Goal: Transaction & Acquisition: Obtain resource

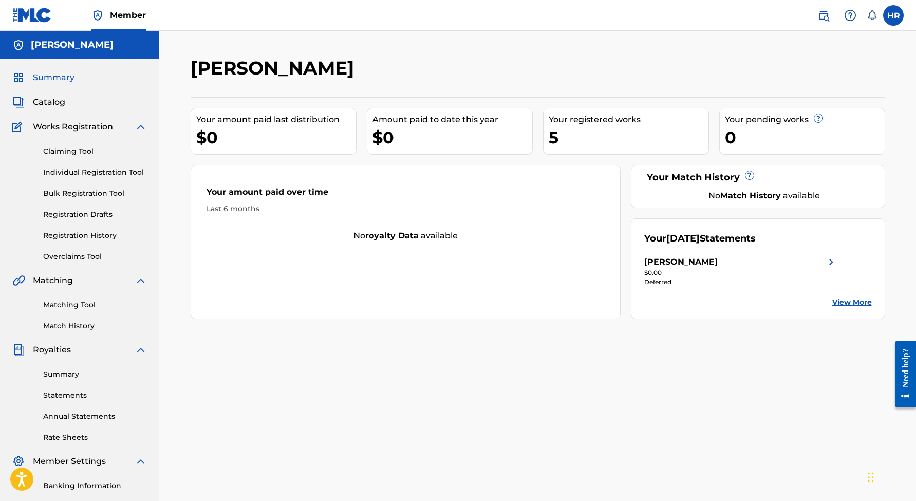
click at [821, 256] on div "[PERSON_NAME]" at bounding box center [740, 262] width 193 height 12
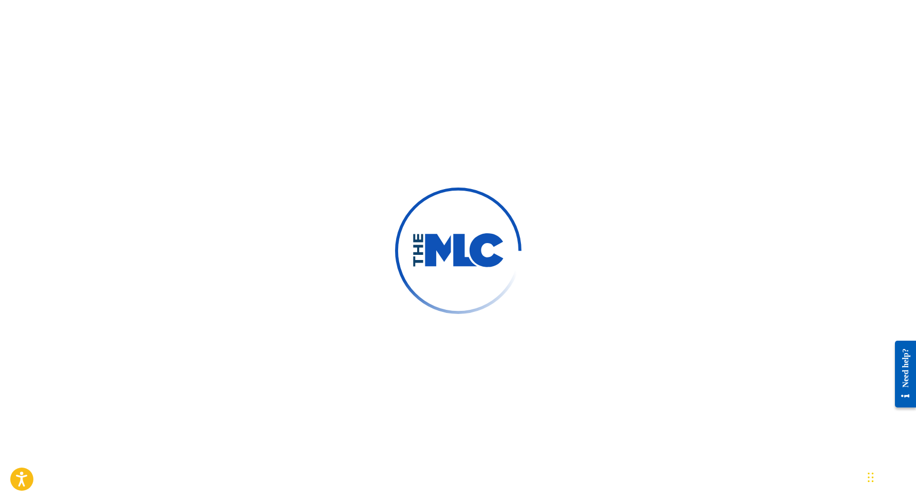
click at [404, 106] on div at bounding box center [458, 250] width 916 height 501
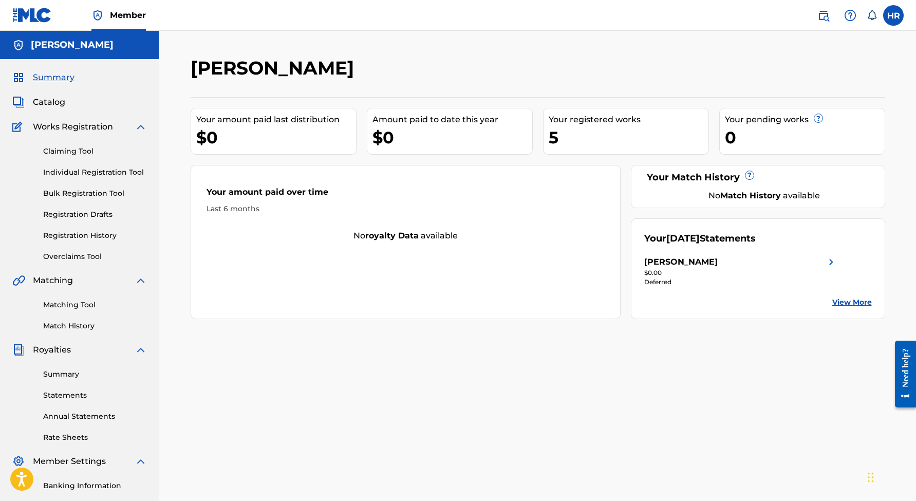
click at [851, 304] on link "View More" at bounding box center [852, 302] width 40 height 11
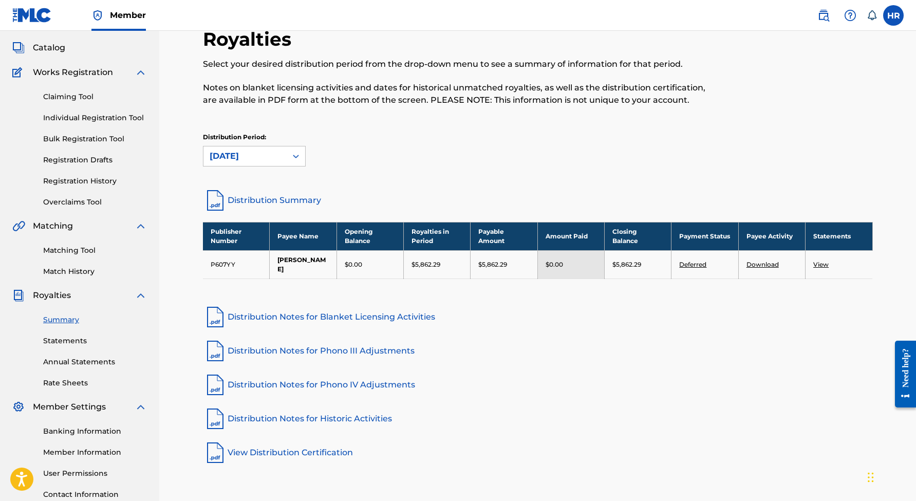
scroll to position [57, 0]
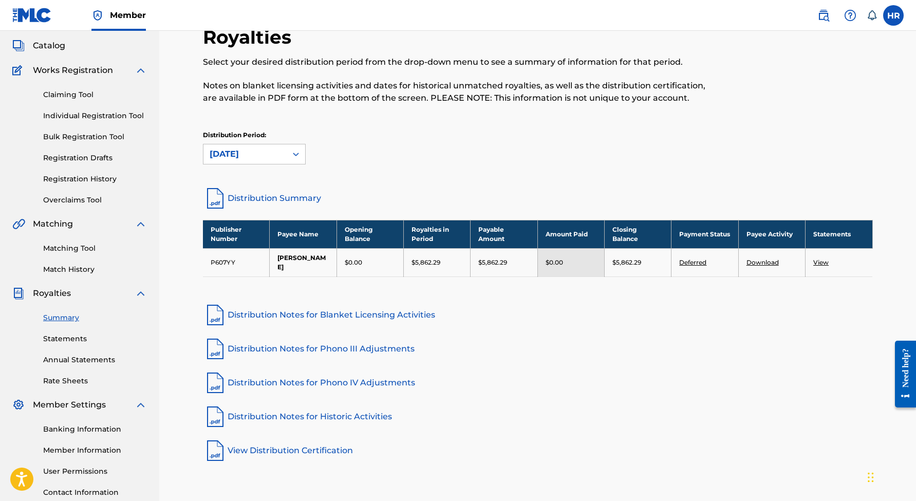
click at [766, 264] on link "Download" at bounding box center [763, 262] width 32 height 8
click at [766, 262] on link "Download" at bounding box center [763, 262] width 32 height 8
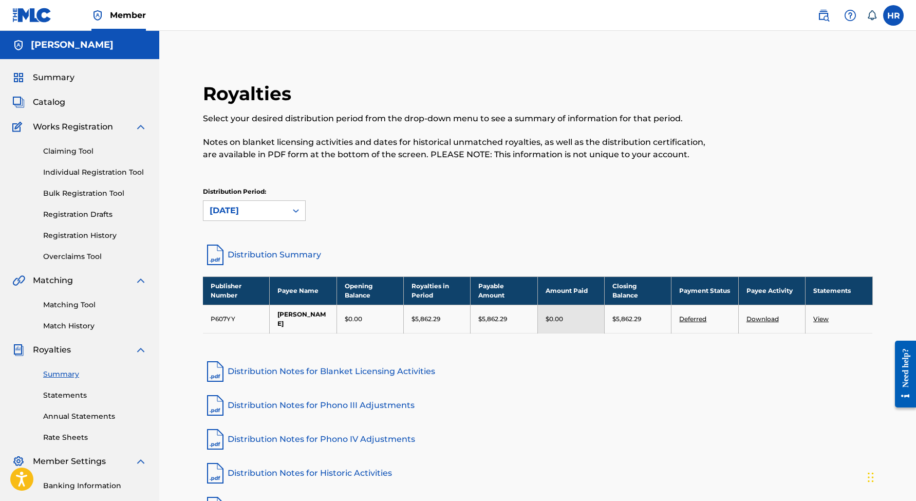
scroll to position [0, 0]
click at [294, 251] on link "Distribution Summary" at bounding box center [538, 255] width 670 height 25
click at [820, 321] on link "View" at bounding box center [820, 319] width 15 height 8
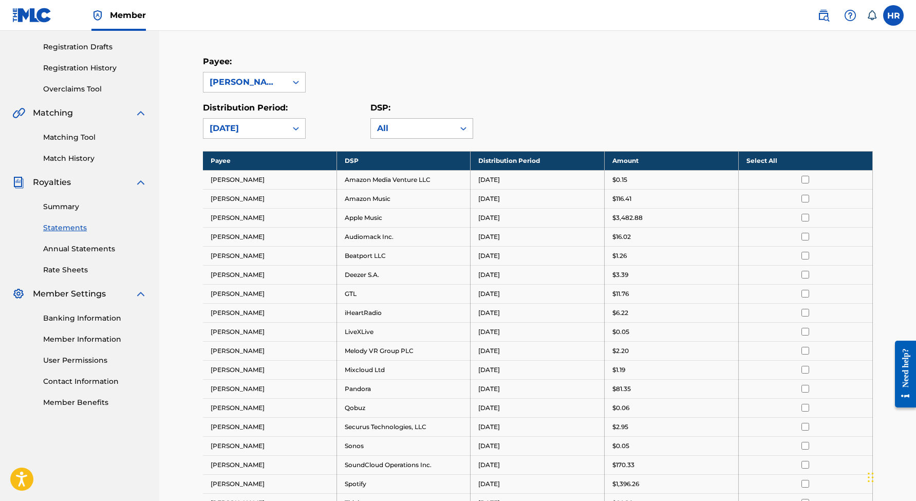
scroll to position [168, 0]
click at [413, 215] on td "Apple Music" at bounding box center [404, 217] width 134 height 19
click at [805, 219] on input "checkbox" at bounding box center [806, 217] width 8 height 8
click at [805, 218] on input "checkbox" at bounding box center [806, 217] width 8 height 8
click at [76, 267] on link "Rate Sheets" at bounding box center [95, 269] width 104 height 11
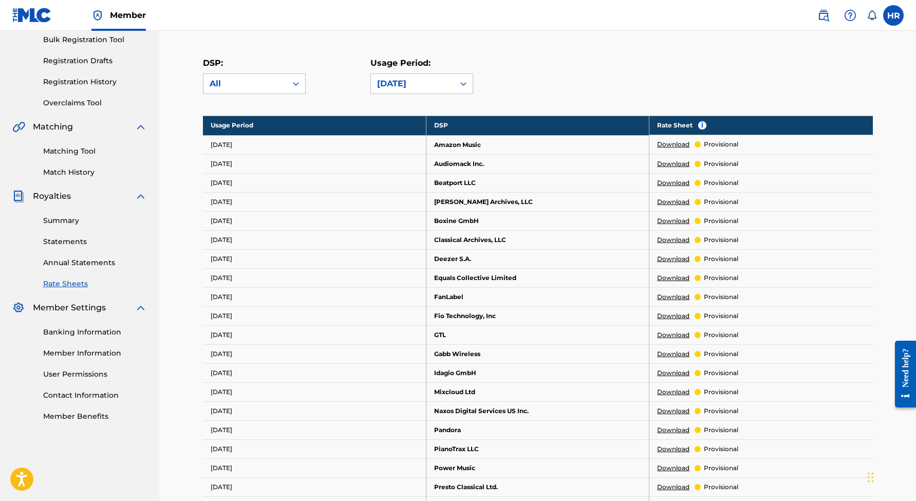
scroll to position [154, 0]
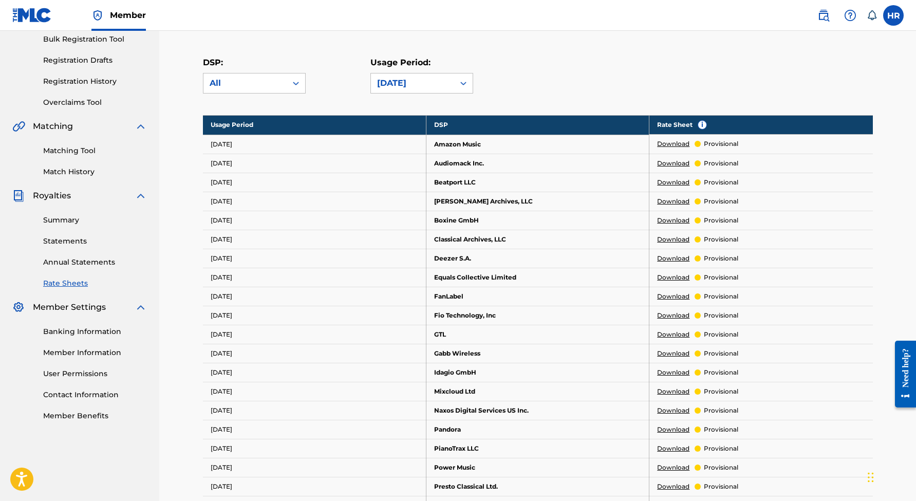
click at [77, 354] on link "Member Information" at bounding box center [95, 352] width 104 height 11
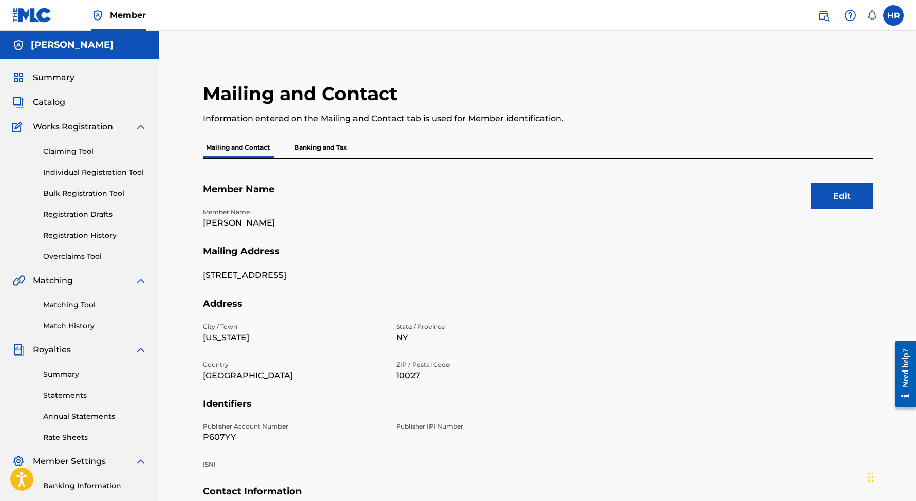
click at [314, 138] on p "Banking and Tax" at bounding box center [320, 148] width 59 height 22
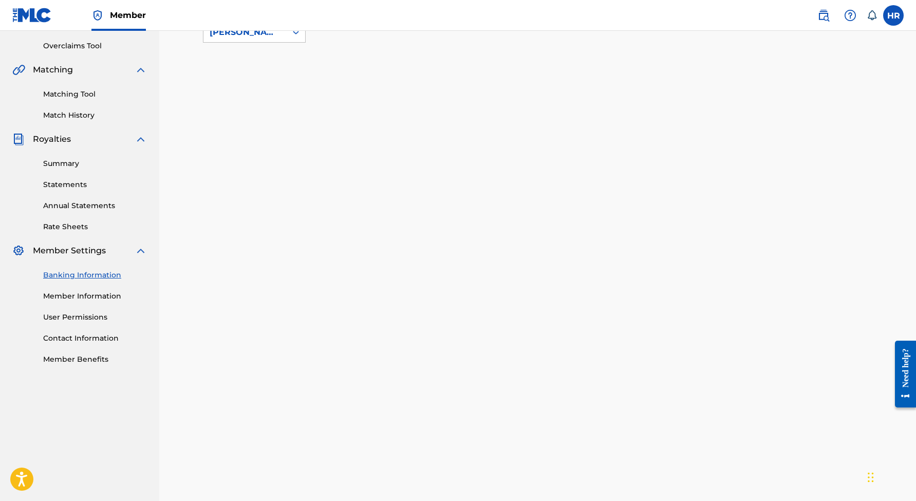
scroll to position [21, 0]
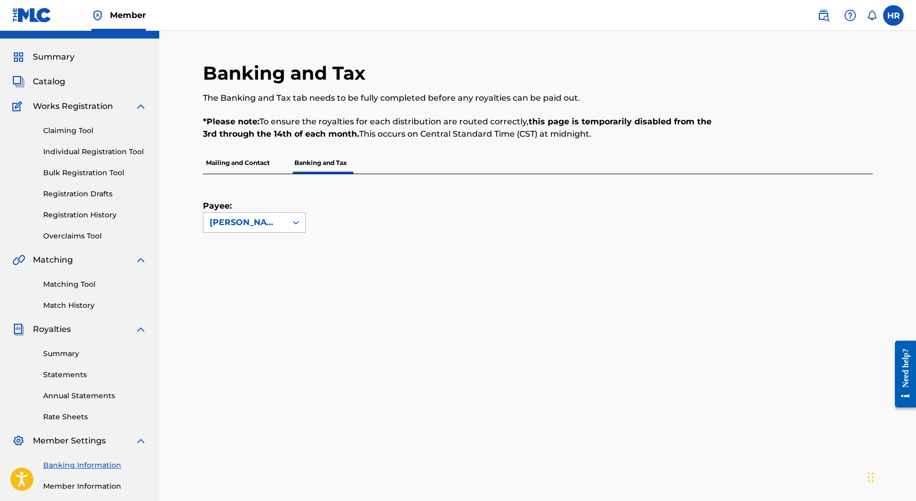
click at [289, 215] on div at bounding box center [296, 222] width 18 height 18
click at [324, 211] on div "Payee: [PERSON_NAME]" at bounding box center [525, 203] width 645 height 59
click at [86, 232] on link "Overclaims Tool" at bounding box center [95, 236] width 104 height 11
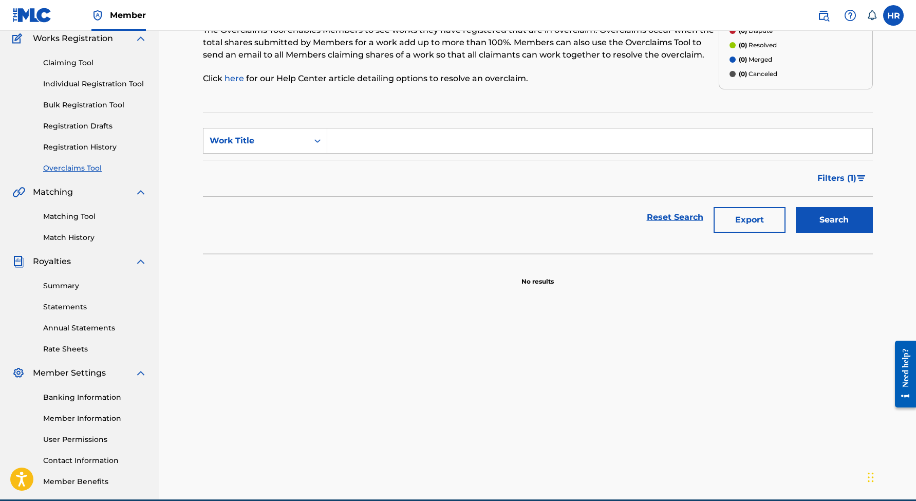
scroll to position [9, 0]
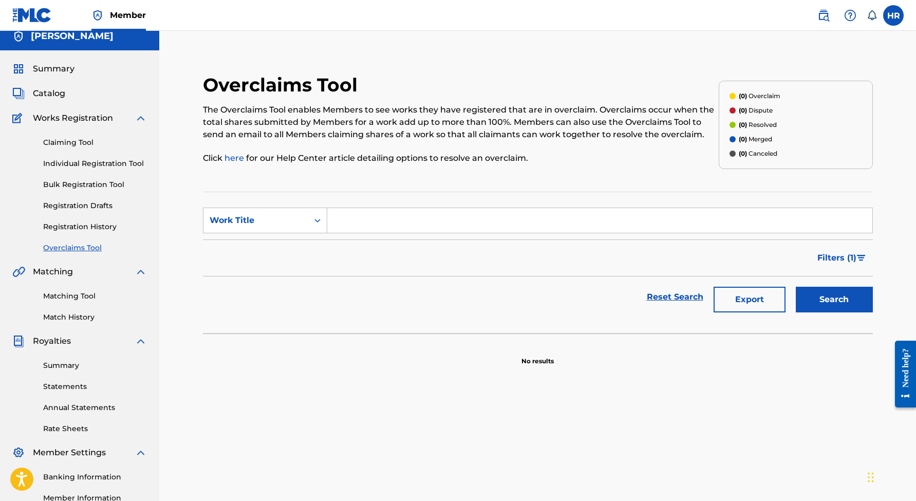
click at [102, 234] on div "Claiming Tool Individual Registration Tool Bulk Registration Tool Registration …" at bounding box center [79, 188] width 135 height 129
click at [102, 230] on link "Registration History" at bounding box center [95, 226] width 104 height 11
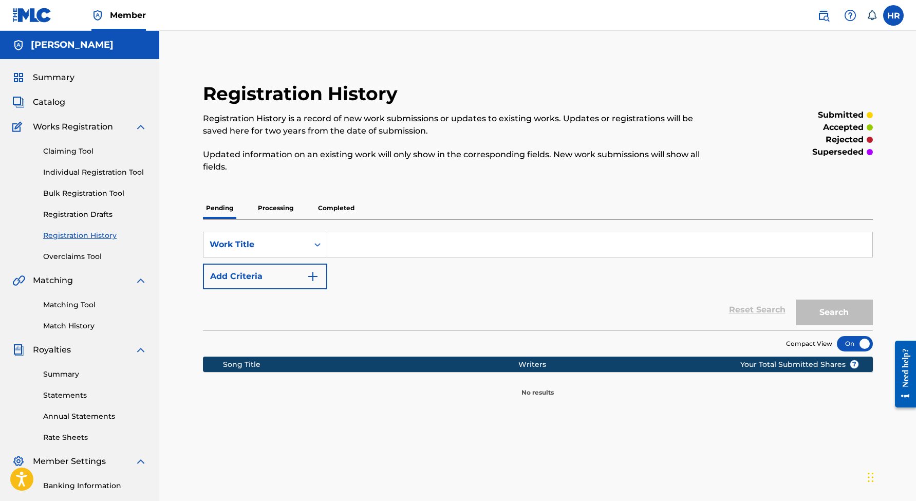
click at [89, 211] on link "Registration Drafts" at bounding box center [95, 214] width 104 height 11
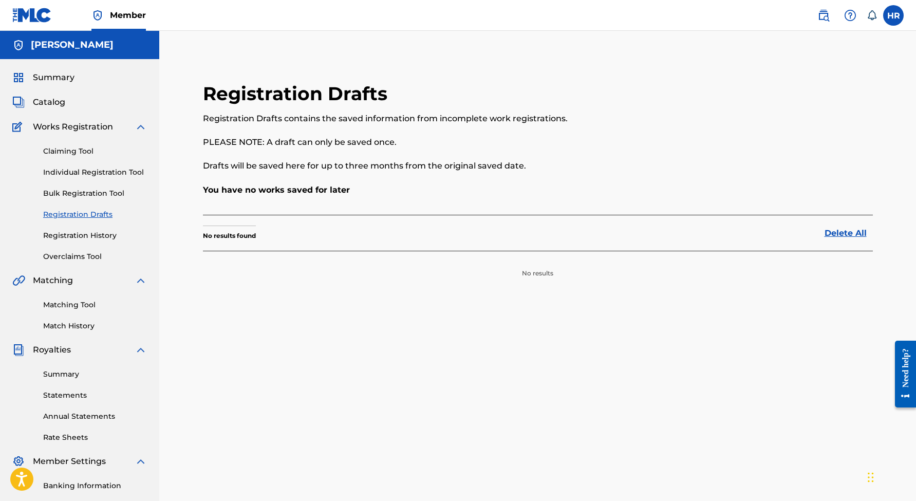
click at [86, 198] on link "Bulk Registration Tool" at bounding box center [95, 193] width 104 height 11
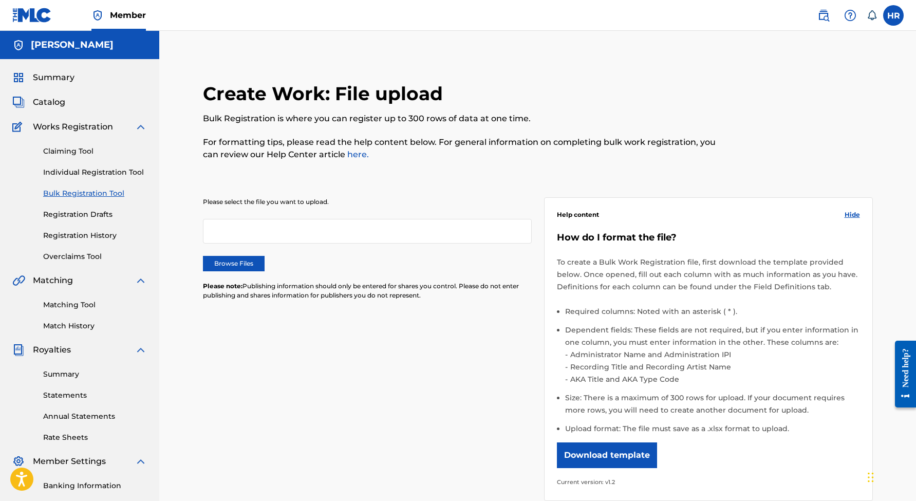
click at [87, 172] on link "Individual Registration Tool" at bounding box center [95, 172] width 104 height 11
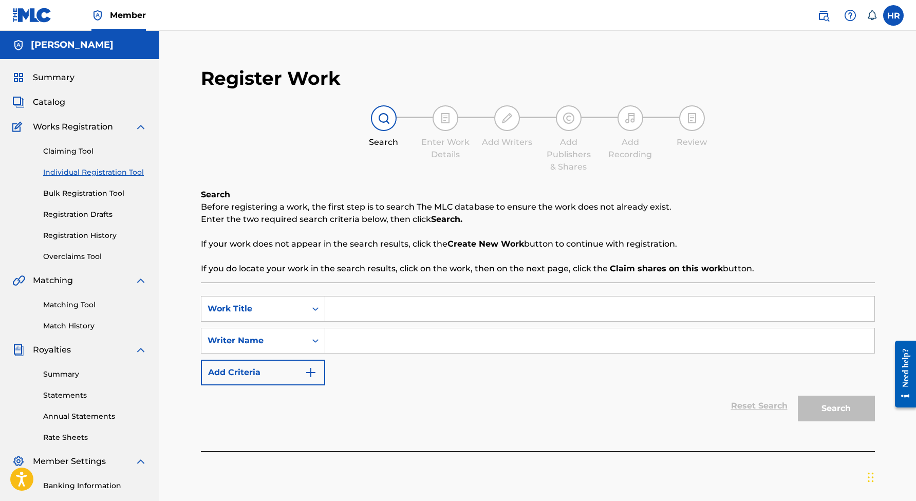
click at [77, 148] on link "Claiming Tool" at bounding box center [95, 151] width 104 height 11
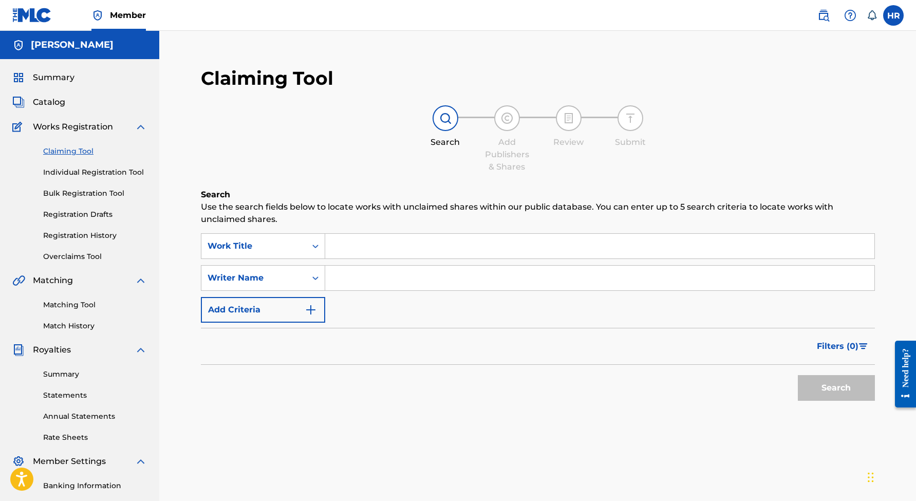
click at [77, 124] on span "Works Registration" at bounding box center [73, 127] width 80 height 12
click at [138, 132] on img at bounding box center [141, 127] width 12 height 12
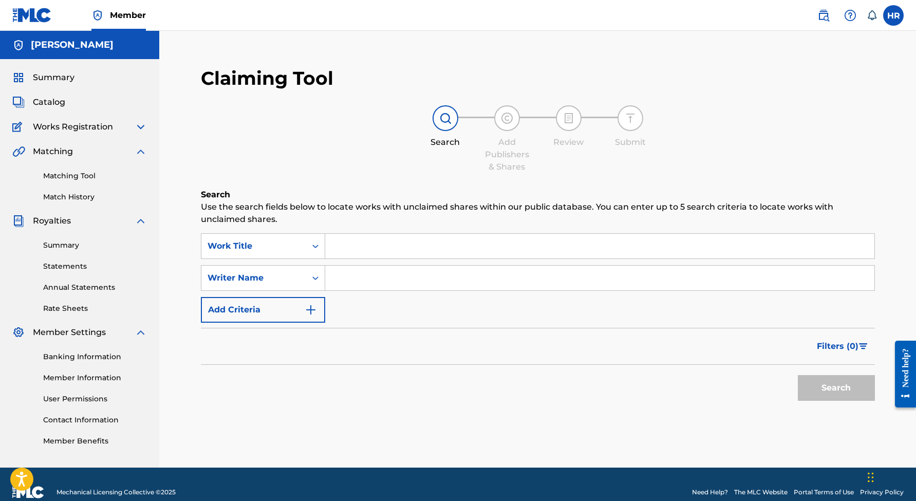
click at [138, 146] on img at bounding box center [141, 151] width 12 height 12
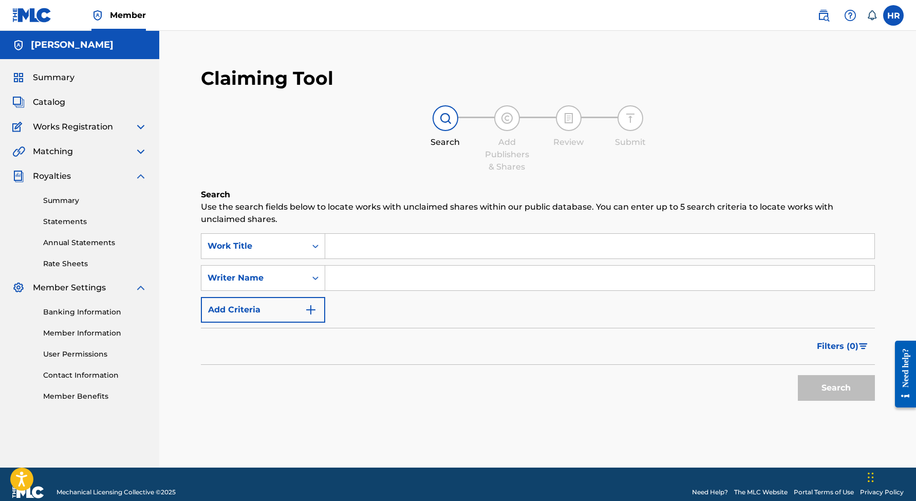
click at [142, 175] on img at bounding box center [141, 176] width 12 height 12
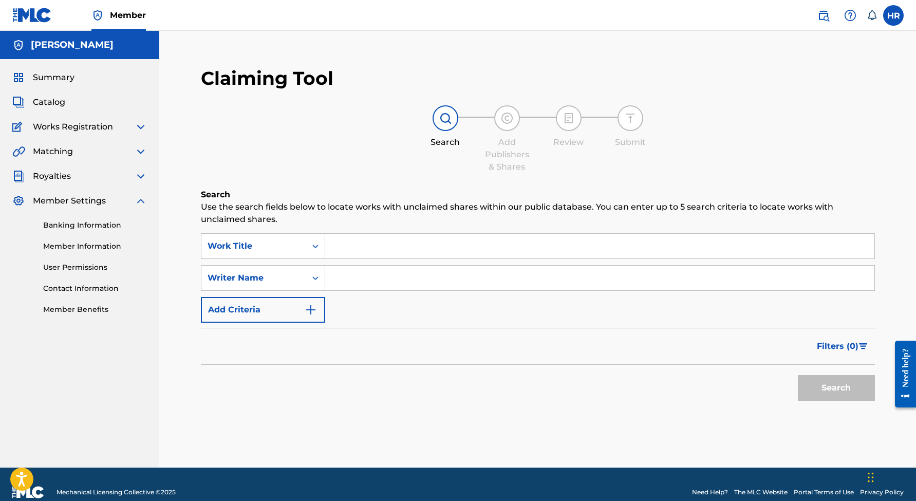
click at [142, 175] on img at bounding box center [141, 176] width 12 height 12
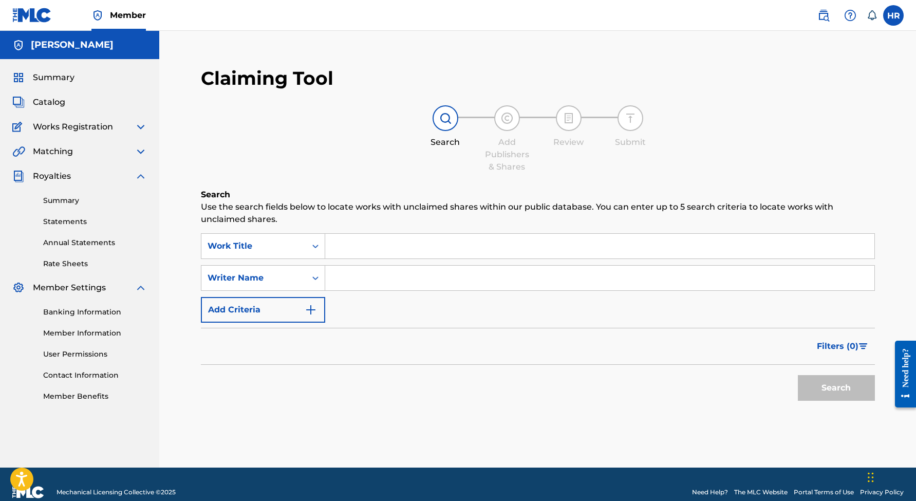
click at [75, 195] on div "Summary Statements Annual Statements Rate Sheets" at bounding box center [79, 225] width 135 height 87
click at [75, 205] on link "Summary" at bounding box center [95, 200] width 104 height 11
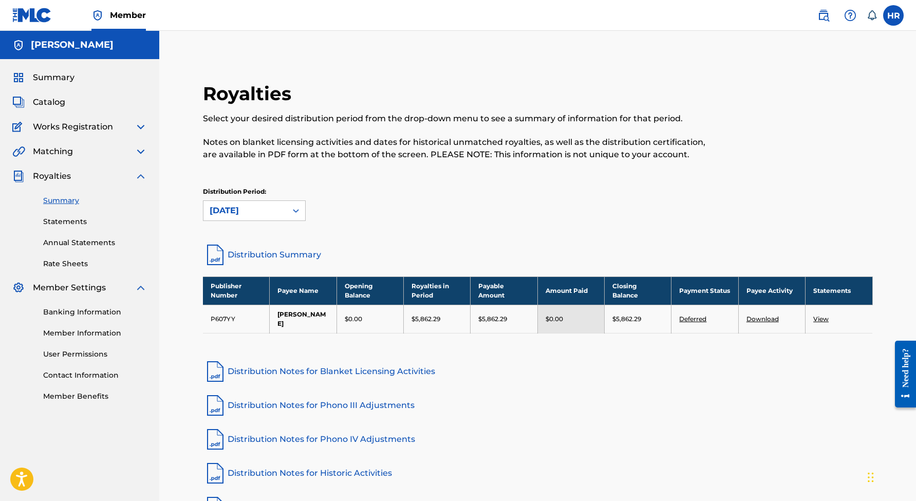
click at [692, 322] on link "Deferred" at bounding box center [692, 319] width 27 height 8
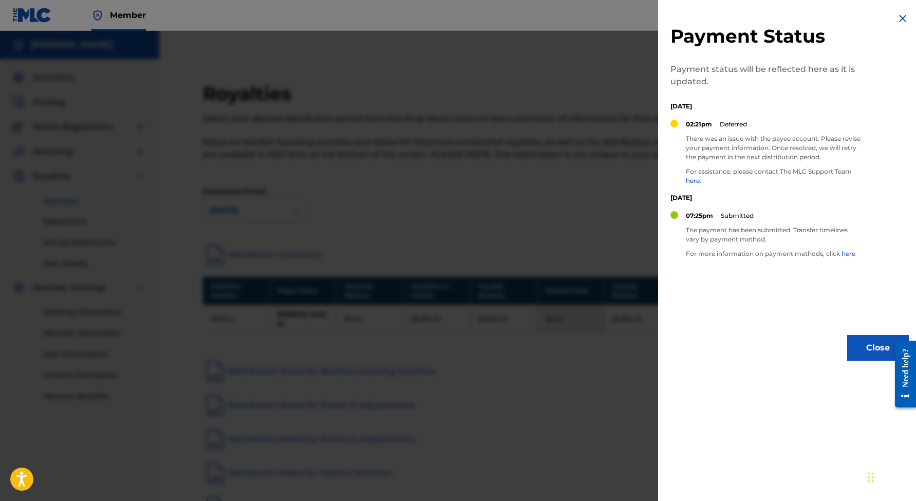
click at [650, 333] on div at bounding box center [458, 281] width 916 height 501
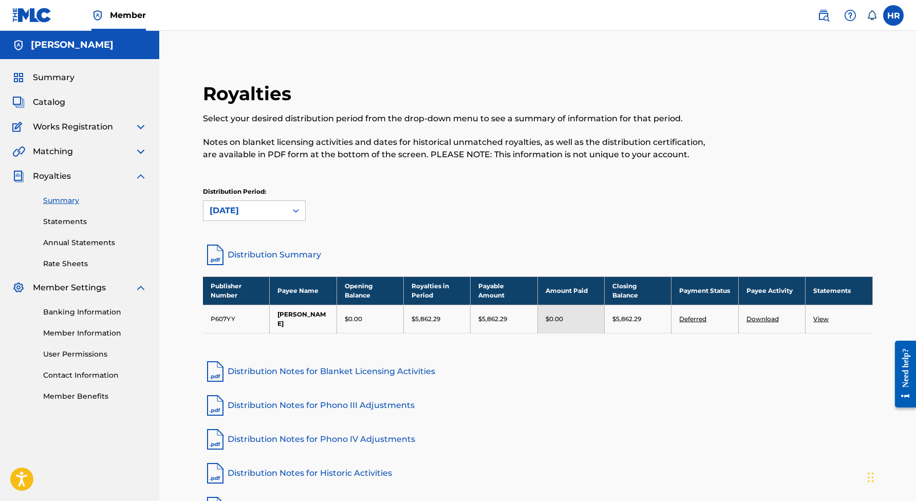
click at [768, 319] on link "Download" at bounding box center [763, 319] width 32 height 8
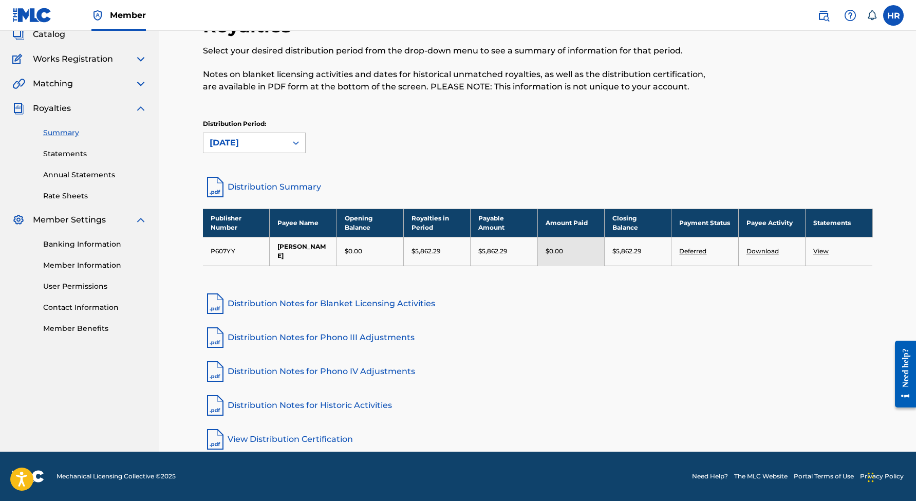
scroll to position [68, 0]
click at [136, 87] on img at bounding box center [141, 84] width 12 height 12
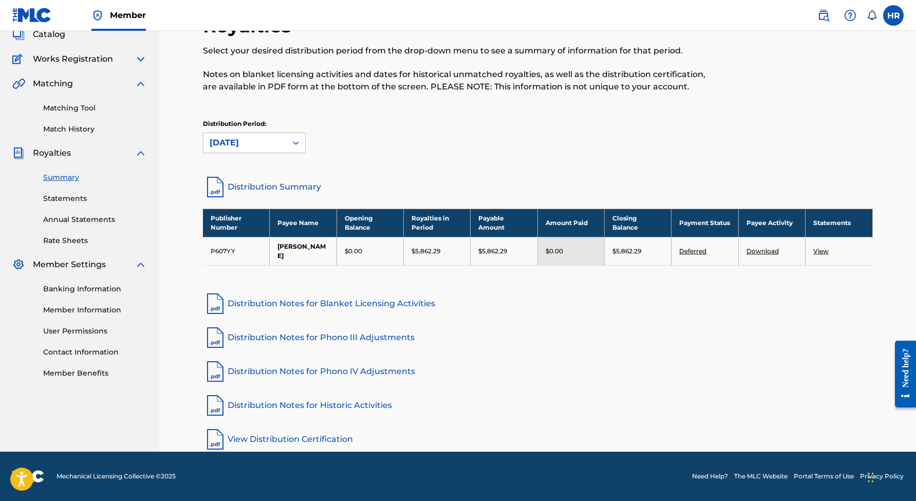
click at [145, 84] on img at bounding box center [141, 84] width 12 height 12
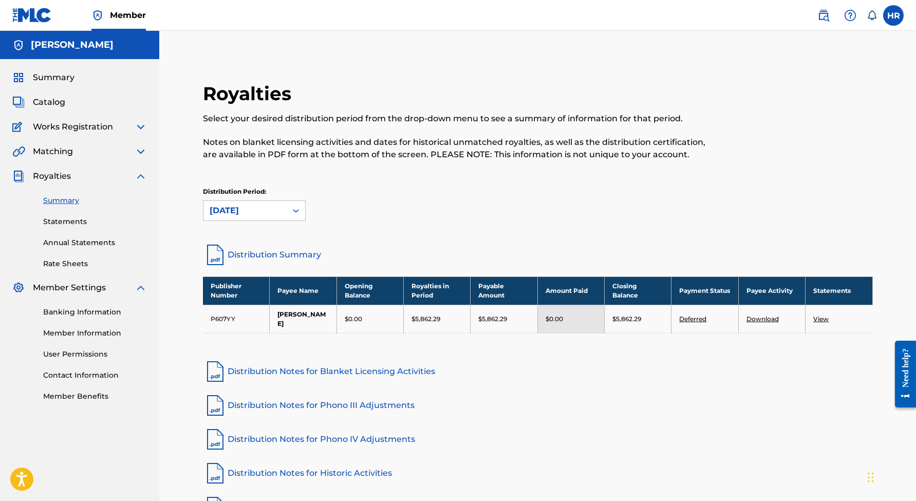
scroll to position [0, 0]
click at [82, 77] on div "Summary" at bounding box center [79, 77] width 135 height 12
click at [67, 80] on span "Summary" at bounding box center [54, 77] width 42 height 12
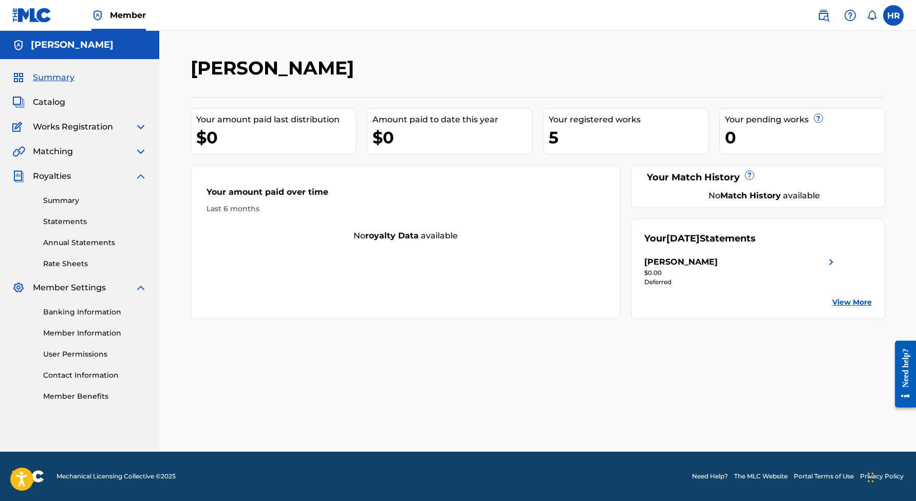
click at [512, 249] on div "Your amount paid over time Last 6 months No royalty data available" at bounding box center [406, 242] width 431 height 154
click at [411, 252] on div "Your amount paid over time Last 6 months No royalty data available" at bounding box center [406, 242] width 431 height 154
click at [373, 239] on strong "royalty data" at bounding box center [391, 236] width 53 height 10
click at [143, 126] on img at bounding box center [141, 127] width 12 height 12
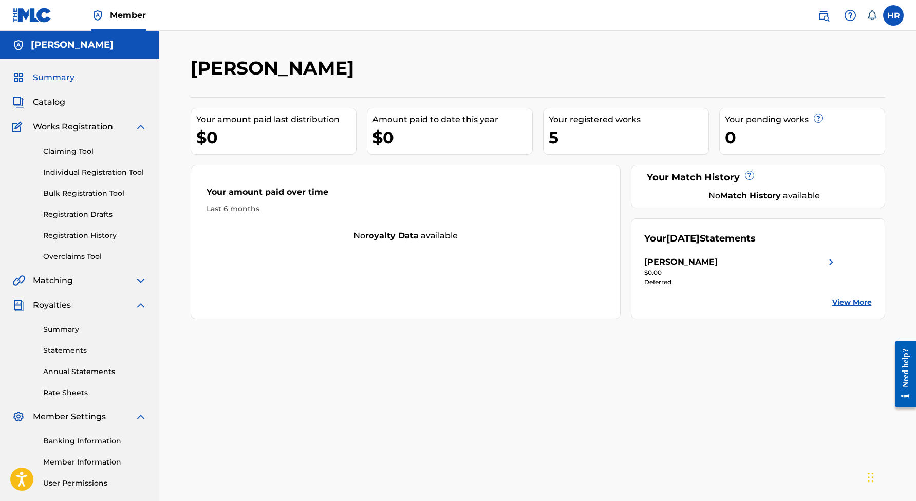
click at [49, 106] on span "Catalog" at bounding box center [49, 102] width 32 height 12
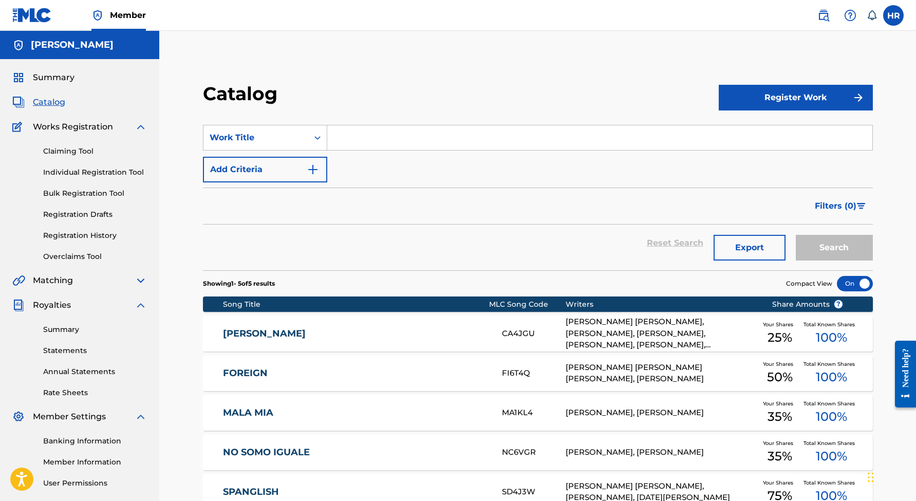
scroll to position [106, 0]
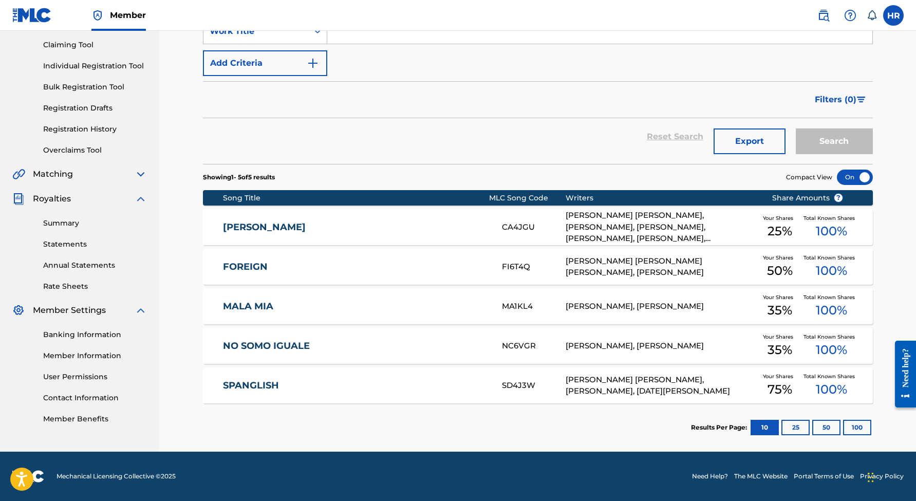
click at [62, 223] on link "Summary" at bounding box center [95, 223] width 104 height 11
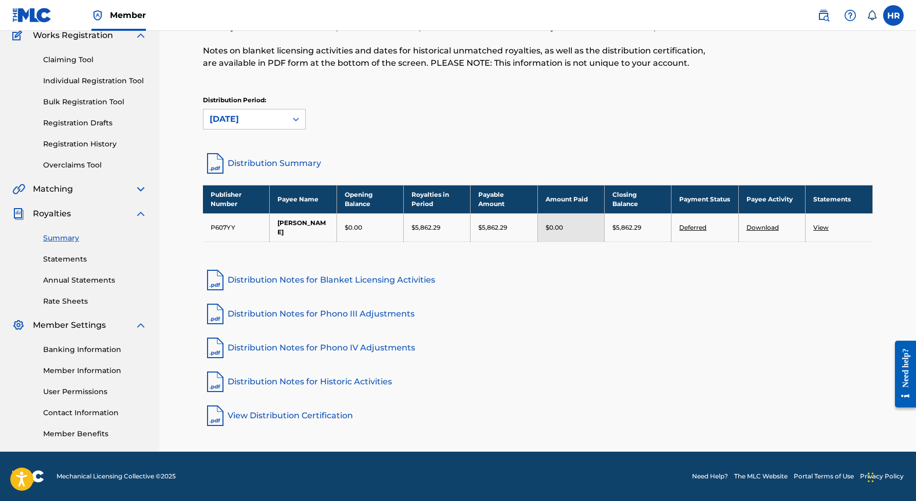
scroll to position [91, 0]
click at [332, 386] on link "Distribution Notes for Historic Activities" at bounding box center [538, 381] width 670 height 25
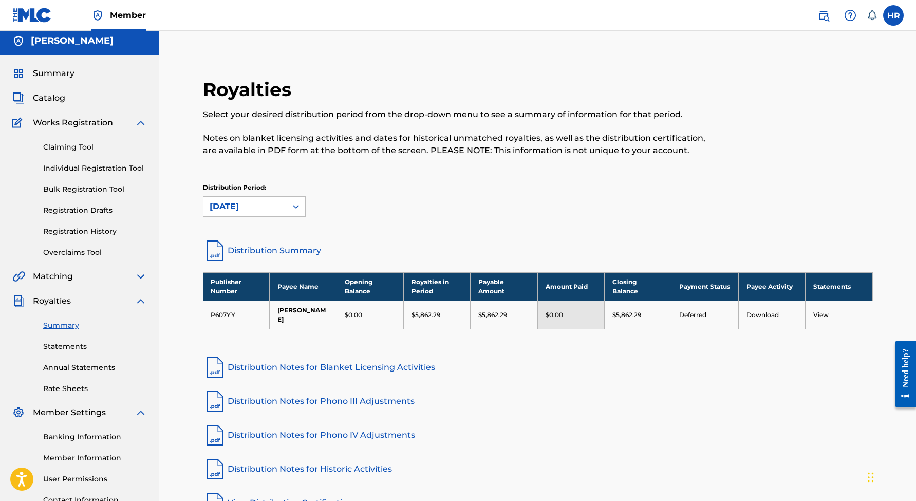
scroll to position [3, 0]
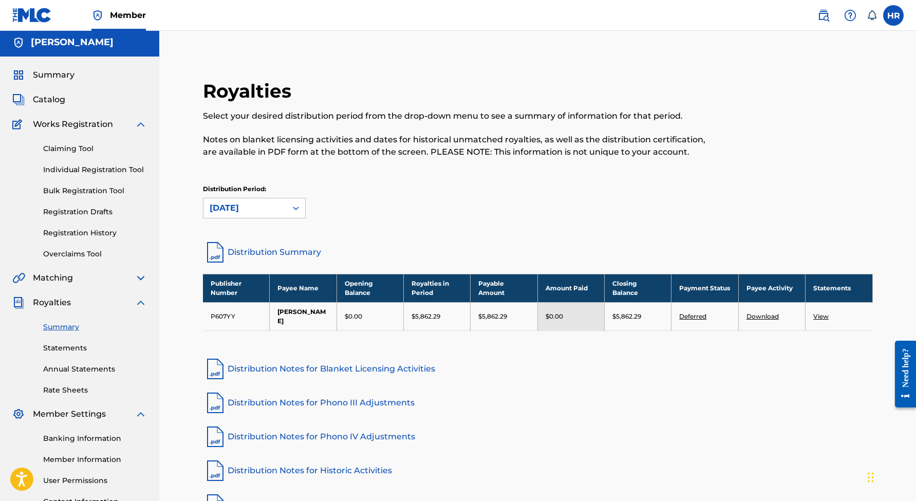
click at [70, 351] on link "Statements" at bounding box center [95, 348] width 104 height 11
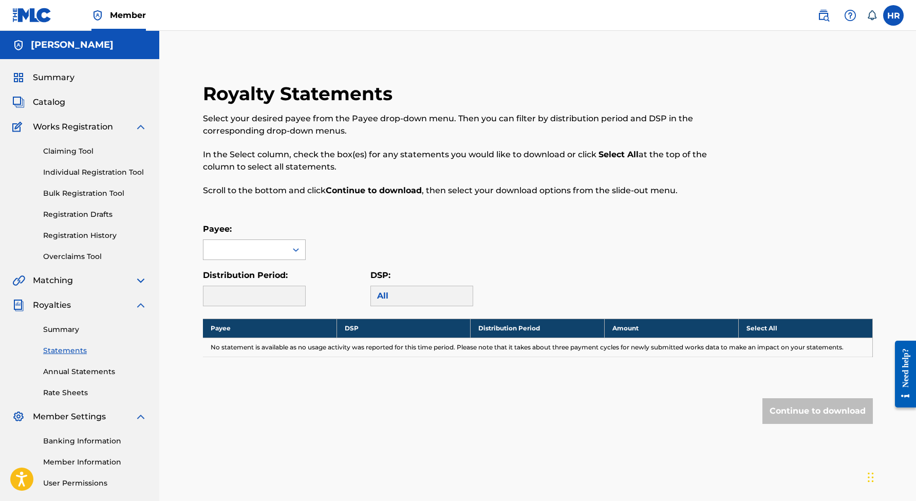
click at [267, 246] on div at bounding box center [244, 250] width 83 height 20
click at [287, 282] on div "[PERSON_NAME]" at bounding box center [254, 273] width 102 height 26
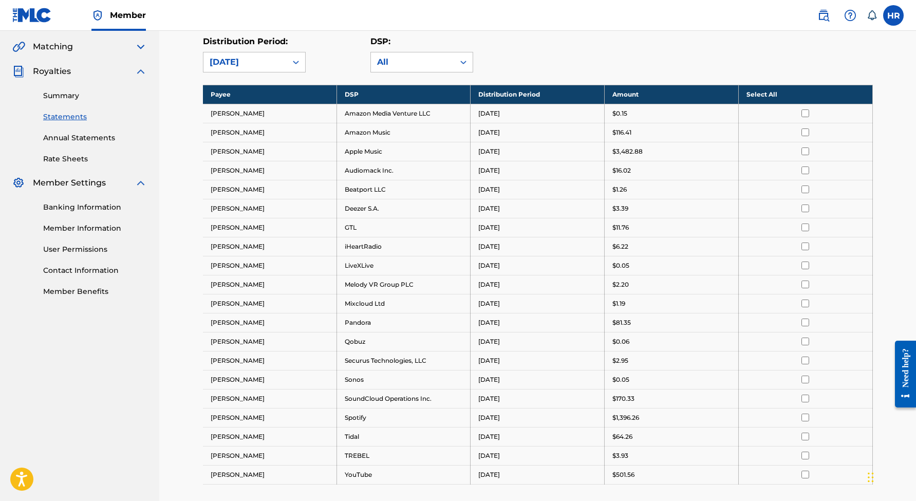
scroll to position [272, 0]
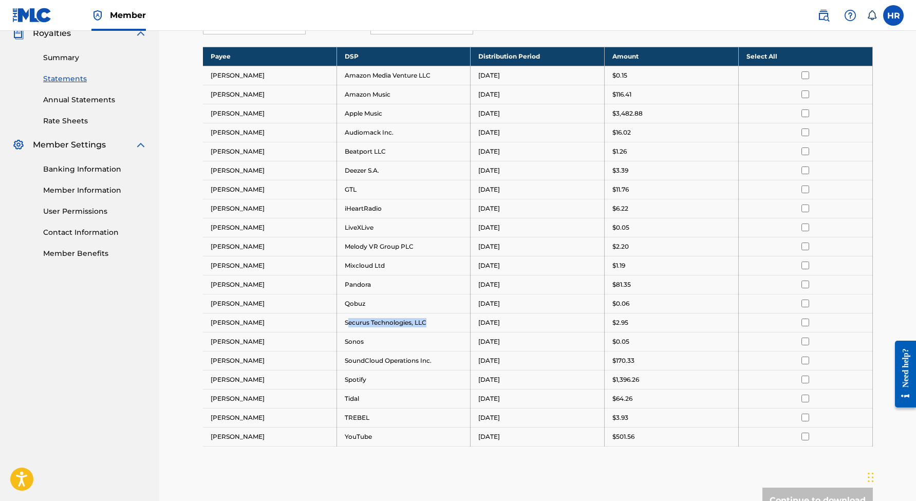
drag, startPoint x: 427, startPoint y: 323, endPoint x: 349, endPoint y: 319, distance: 78.2
click at [349, 320] on td "Securus Technologies, LLC" at bounding box center [404, 322] width 134 height 19
click at [376, 321] on td "Securus Technologies, LLC" at bounding box center [404, 322] width 134 height 19
click at [65, 61] on link "Summary" at bounding box center [95, 57] width 104 height 11
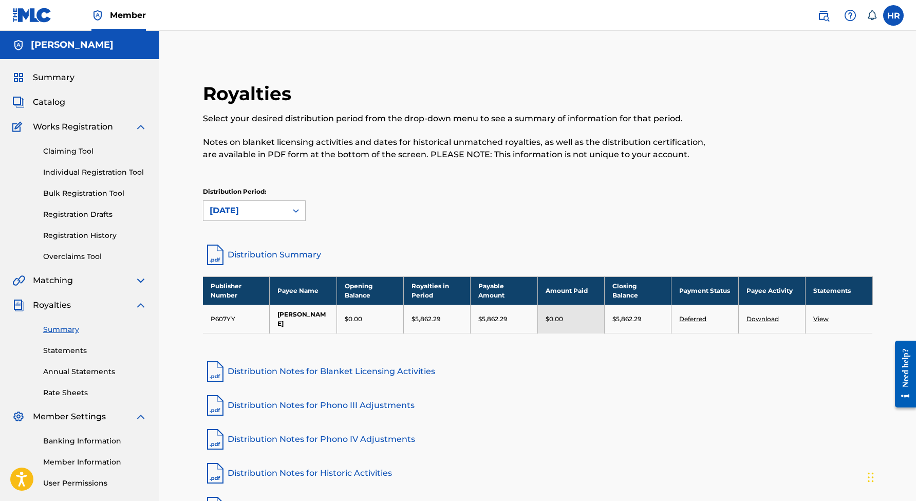
click at [259, 250] on link "Distribution Summary" at bounding box center [538, 255] width 670 height 25
click at [48, 91] on div "Summary Catalog Works Registration Claiming Tool Individual Registration Tool B…" at bounding box center [79, 301] width 159 height 484
click at [48, 102] on span "Catalog" at bounding box center [49, 102] width 32 height 12
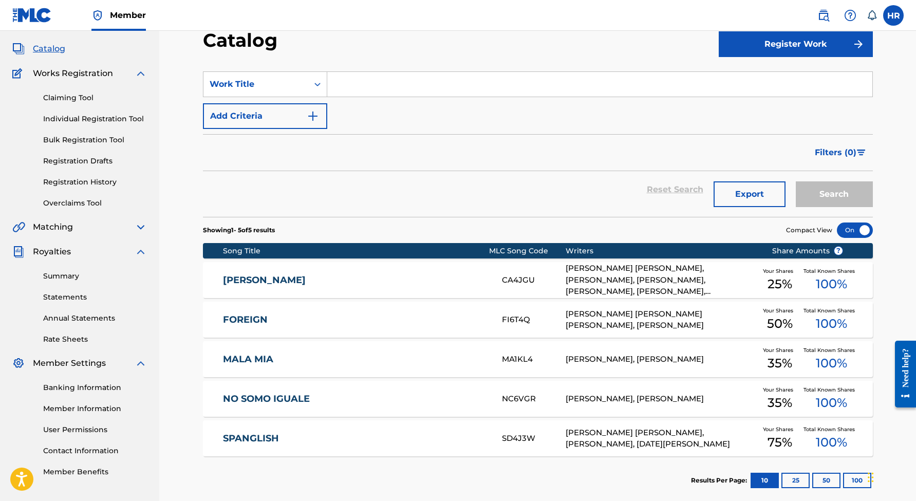
scroll to position [51, 0]
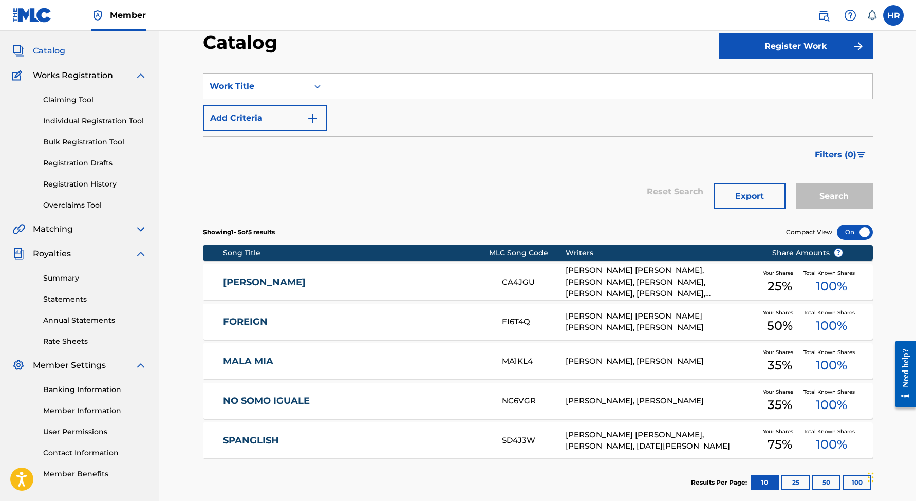
click at [87, 392] on link "Banking Information" at bounding box center [95, 389] width 104 height 11
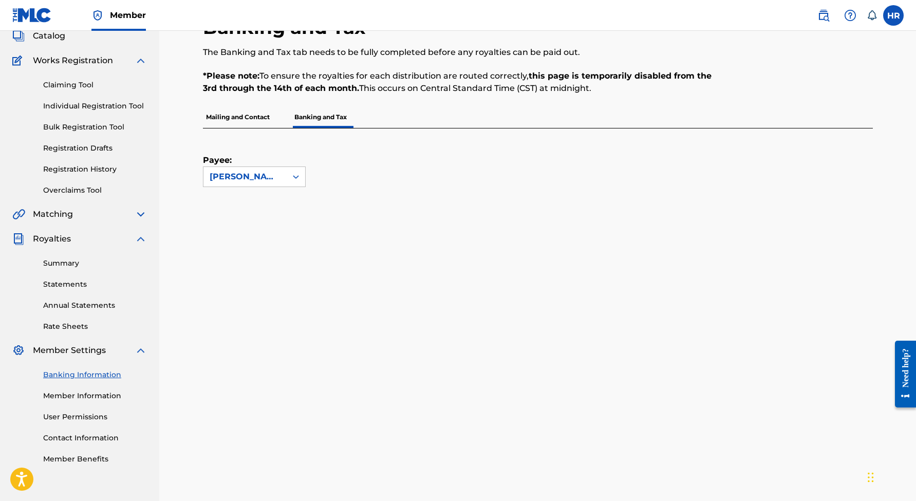
scroll to position [70, 0]
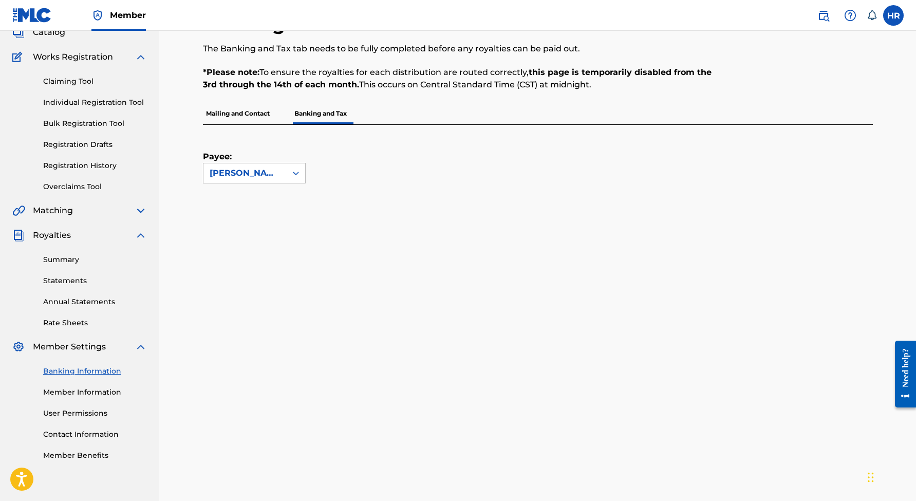
click at [82, 388] on link "Member Information" at bounding box center [95, 392] width 104 height 11
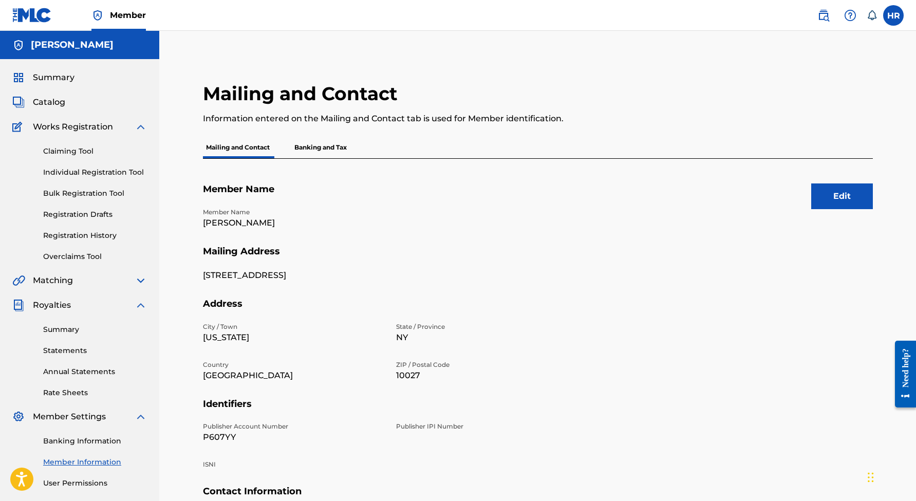
scroll to position [119, 0]
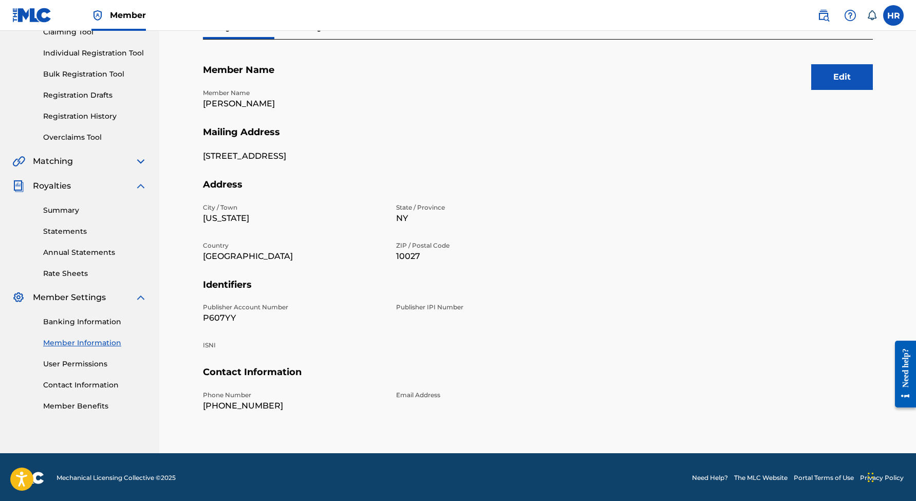
click at [77, 364] on link "User Permissions" at bounding box center [95, 364] width 104 height 11
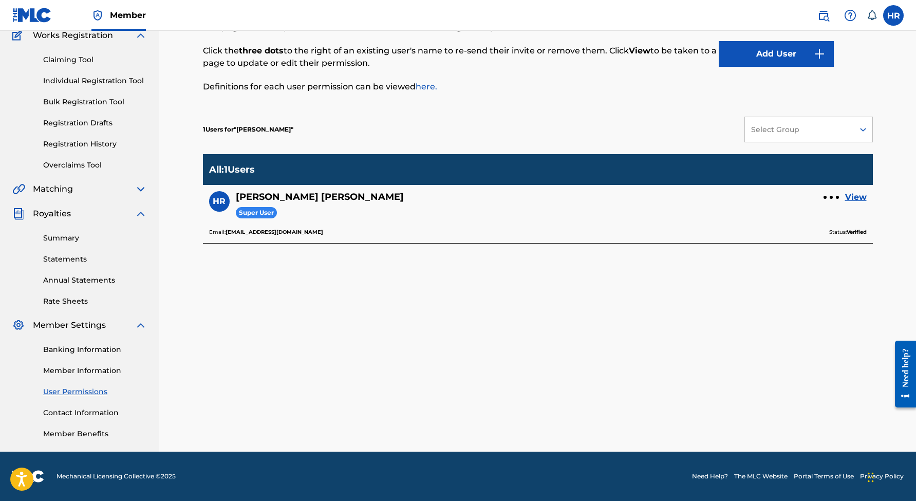
scroll to position [91, 0]
click at [854, 193] on link "View" at bounding box center [856, 197] width 22 height 12
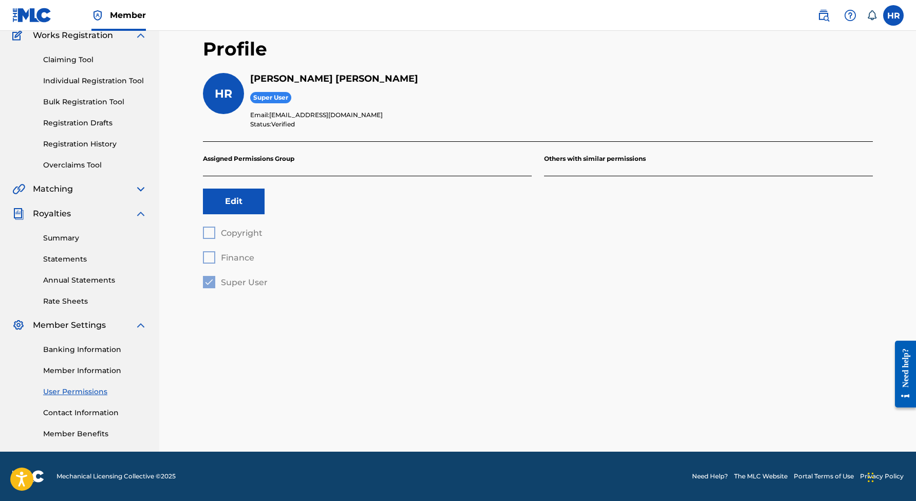
scroll to position [91, 0]
click at [65, 415] on link "Contact Information" at bounding box center [95, 412] width 104 height 11
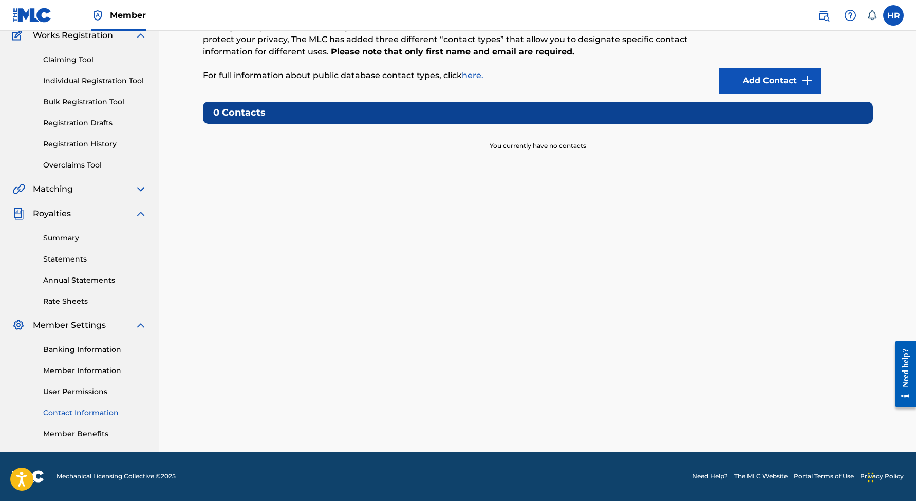
scroll to position [91, 0]
click at [87, 427] on div "Banking Information Member Information User Permissions Contact Information Mem…" at bounding box center [79, 385] width 135 height 108
click at [86, 430] on link "Member Benefits" at bounding box center [95, 434] width 104 height 11
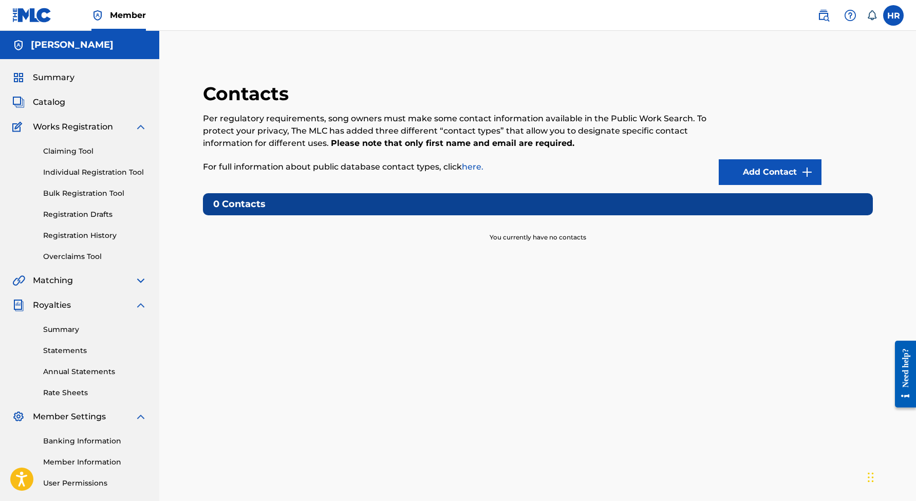
scroll to position [0, 0]
click at [59, 97] on span "Catalog" at bounding box center [49, 102] width 32 height 12
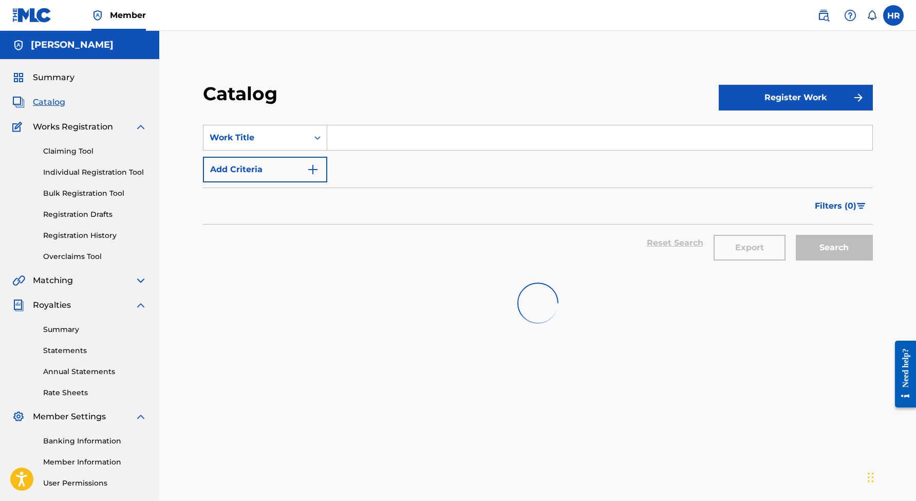
click at [57, 84] on div "Summary Catalog Works Registration Claiming Tool Individual Registration Tool B…" at bounding box center [79, 301] width 159 height 484
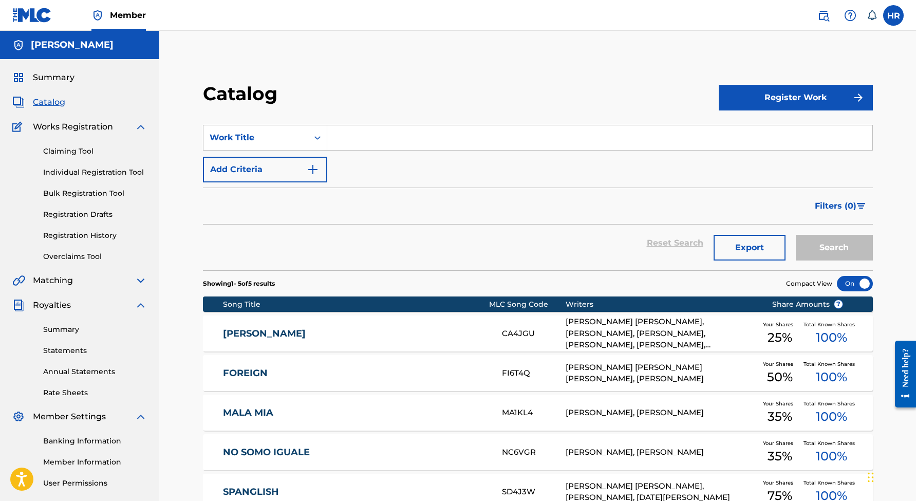
click at [57, 80] on span "Summary" at bounding box center [54, 77] width 42 height 12
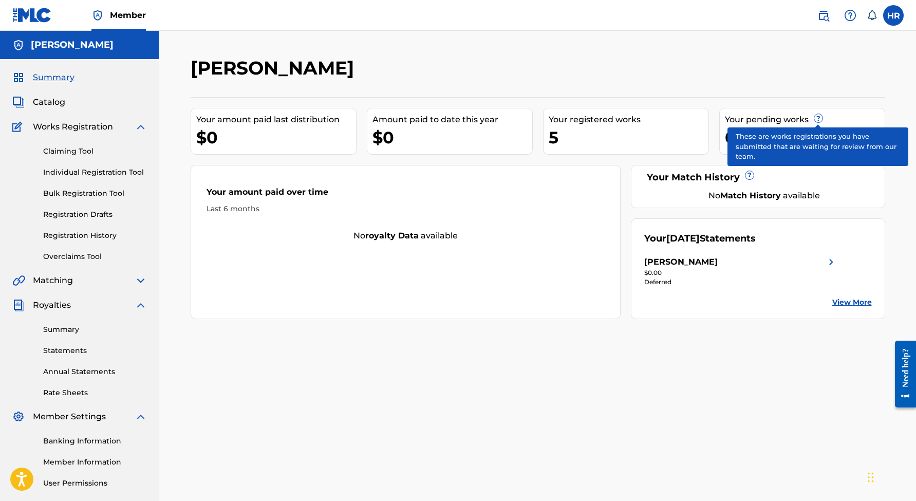
click at [817, 121] on span "?" at bounding box center [818, 118] width 8 height 8
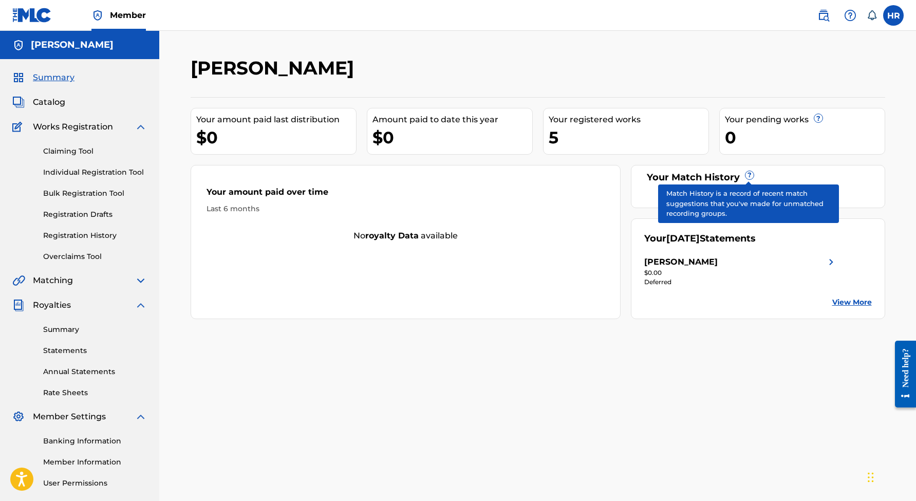
click at [748, 179] on span "?" at bounding box center [750, 175] width 8 height 8
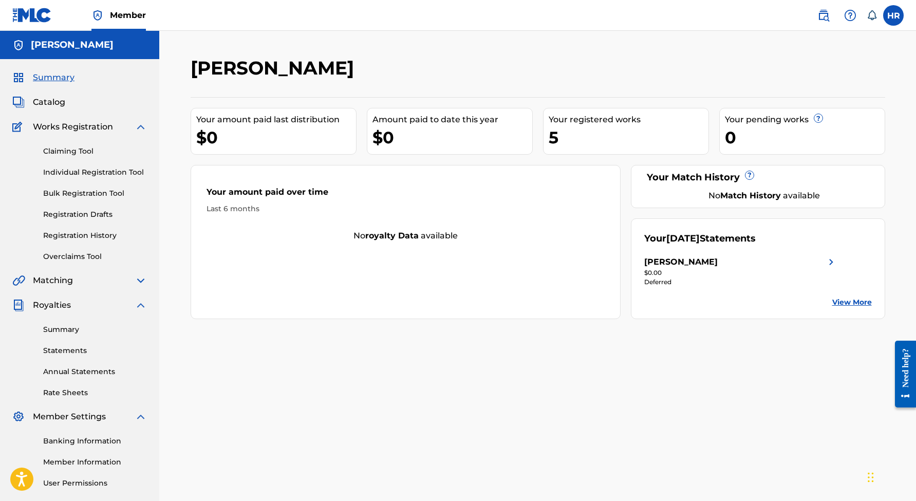
click at [838, 304] on link "View More" at bounding box center [852, 302] width 40 height 11
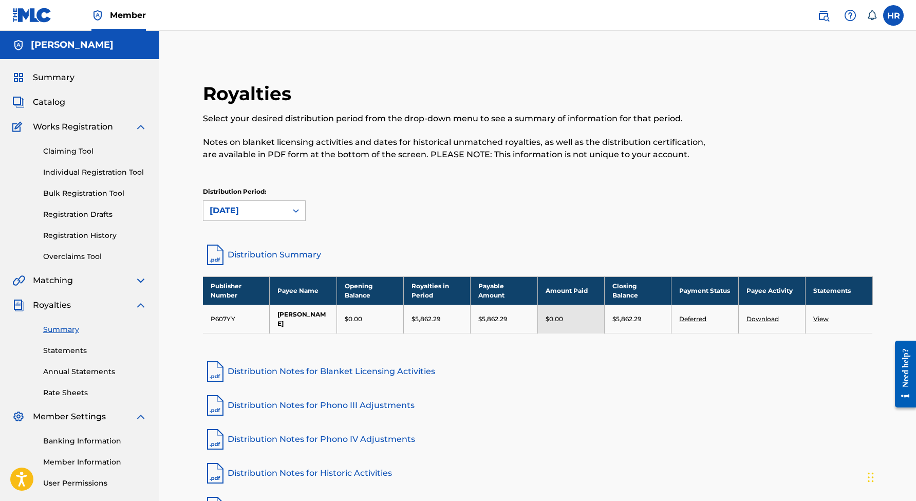
click at [829, 315] on td "View" at bounding box center [839, 319] width 67 height 28
click at [645, 317] on div "$5,862.29" at bounding box center [637, 318] width 51 height 9
click at [580, 295] on th "Amount Paid" at bounding box center [570, 290] width 67 height 28
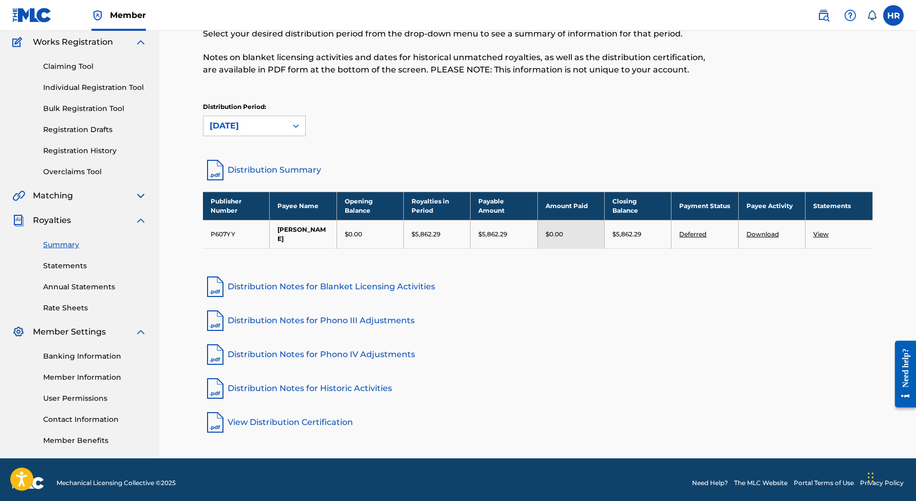
scroll to position [85, 0]
click at [754, 234] on link "Download" at bounding box center [763, 234] width 32 height 8
